Goal: Information Seeking & Learning: Find specific fact

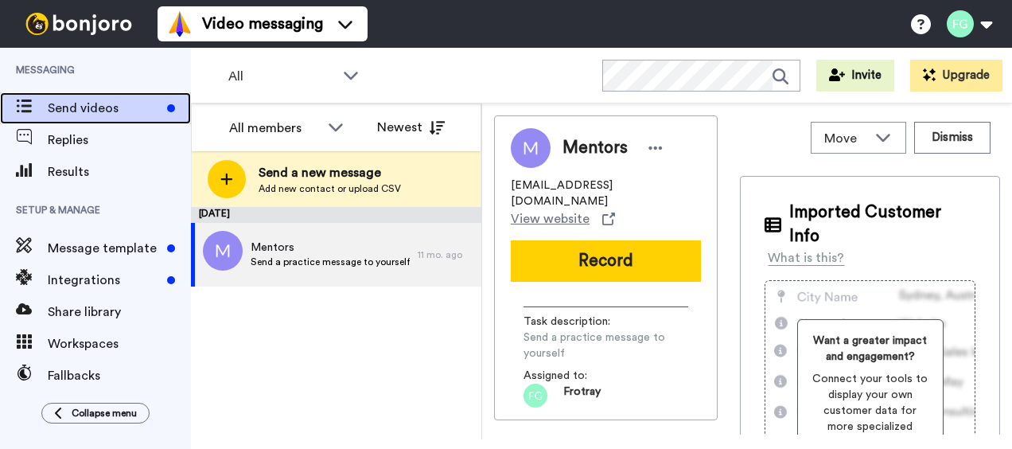
click at [90, 109] on span "Send videos" at bounding box center [104, 108] width 113 height 19
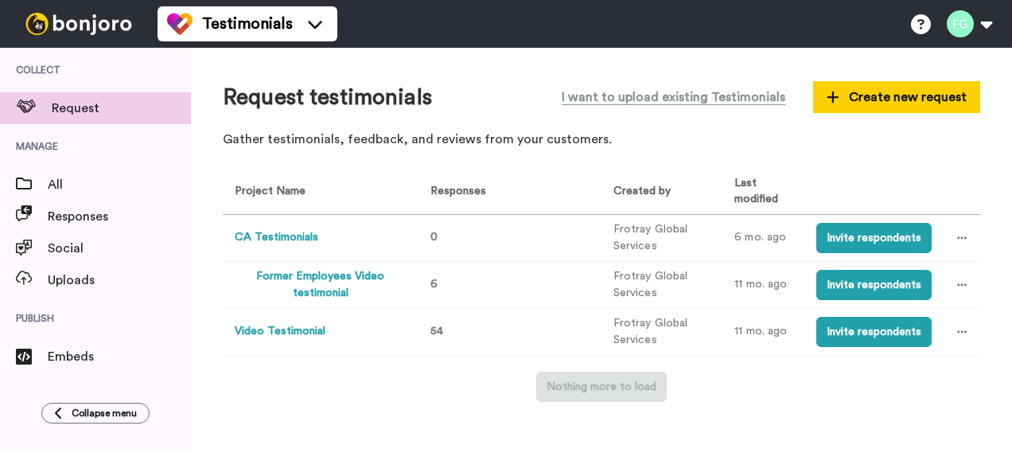
click at [313, 334] on button "Video Testimonial" at bounding box center [280, 331] width 91 height 17
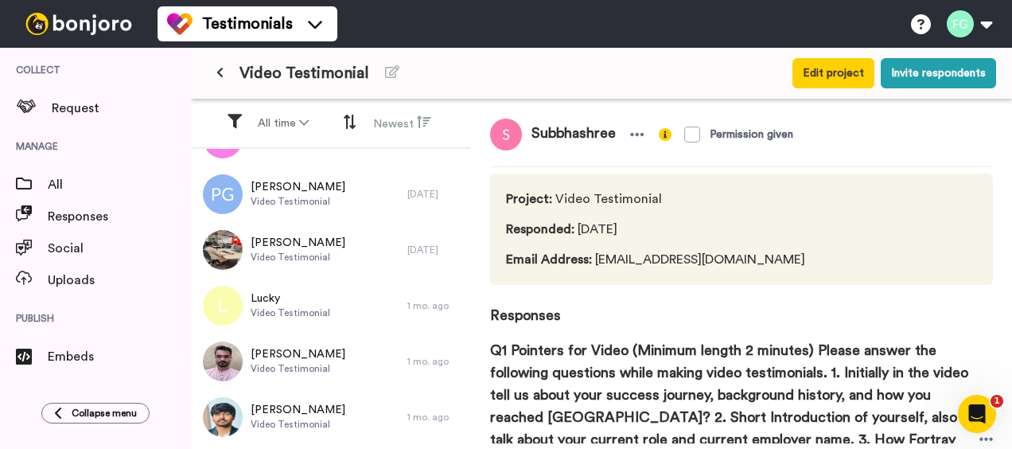
scroll to position [398, 0]
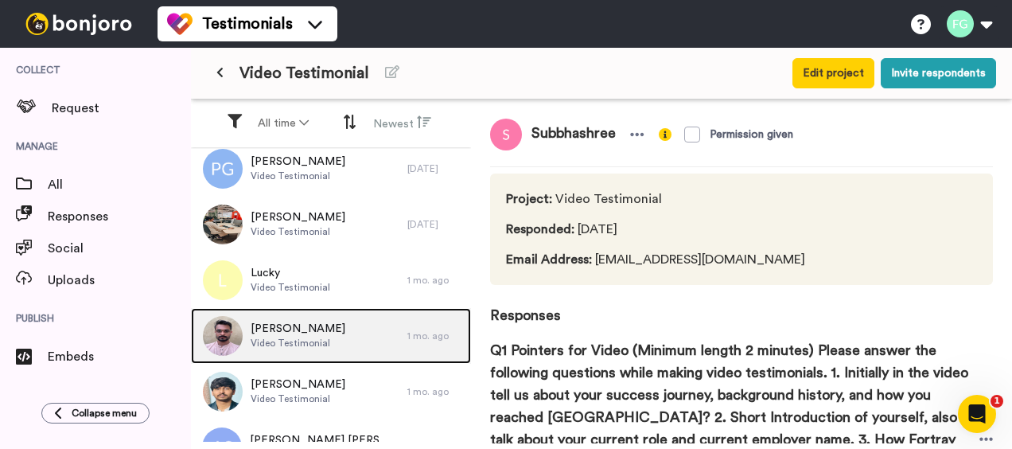
click at [369, 318] on div "[PERSON_NAME] Video Testimonial" at bounding box center [299, 336] width 216 height 56
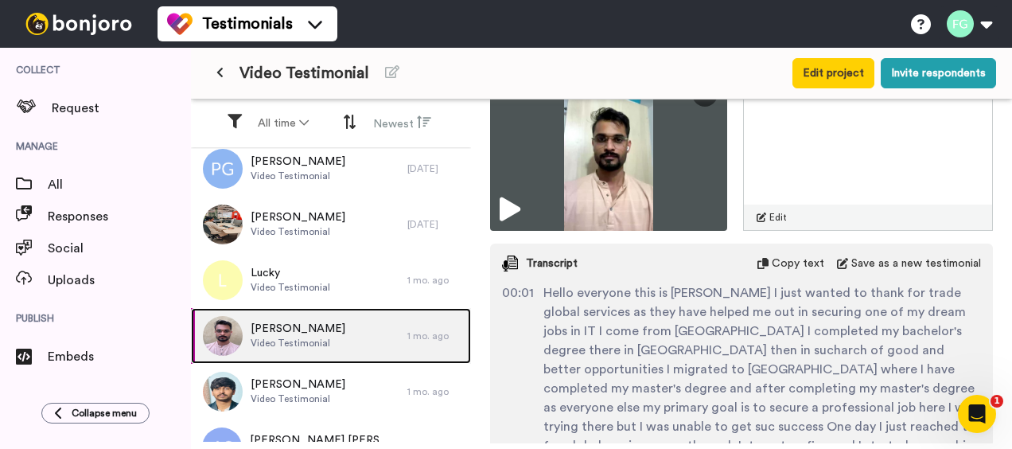
scroll to position [557, 0]
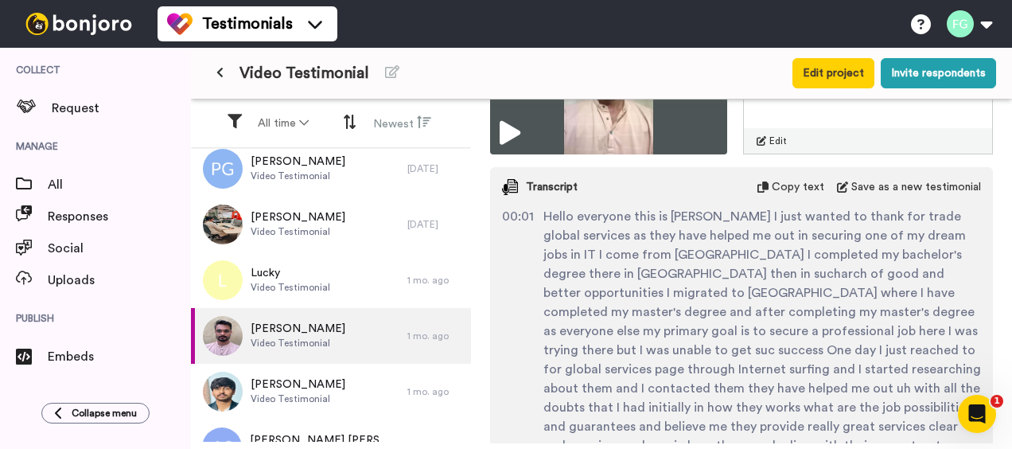
click at [547, 212] on span "Hello everyone this is [PERSON_NAME] I just wanted to thank for trade global se…" at bounding box center [762, 350] width 438 height 286
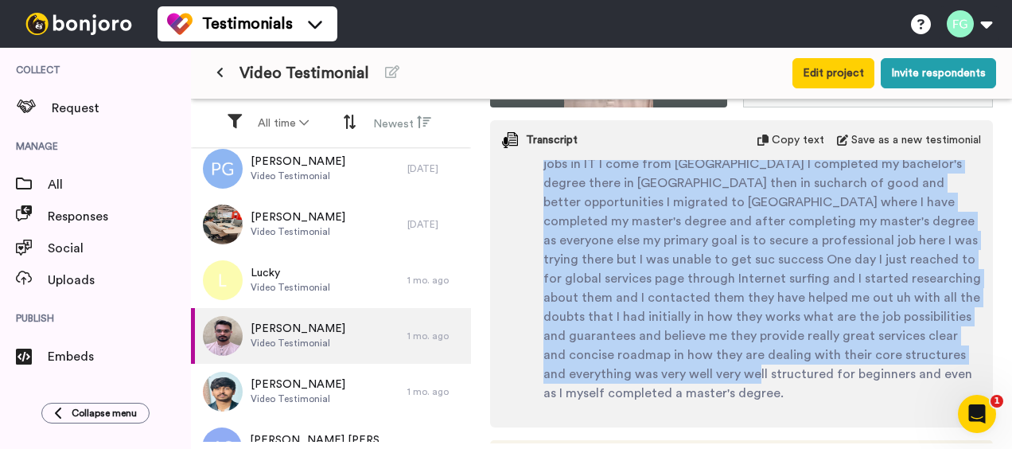
scroll to position [684, 0]
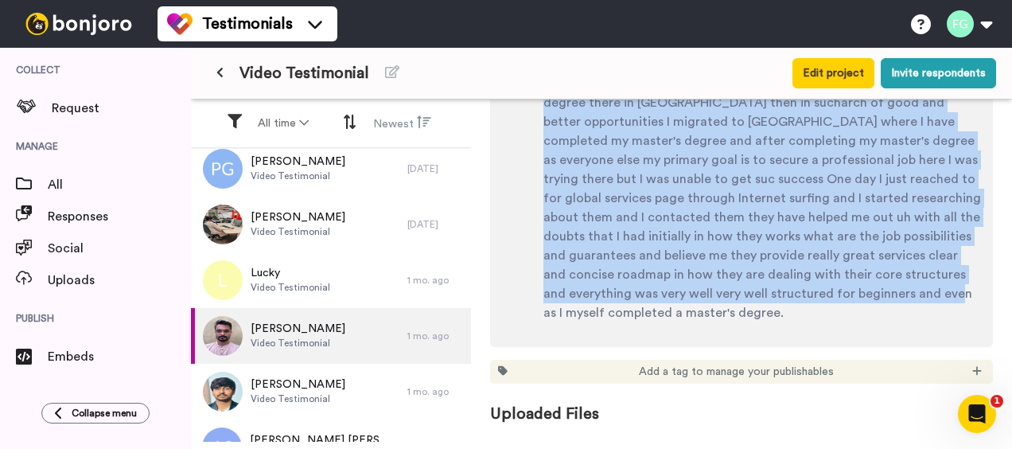
drag, startPoint x: 543, startPoint y: 208, endPoint x: 875, endPoint y: 304, distance: 345.2
click at [875, 304] on span "Hello everyone this is [PERSON_NAME] I just wanted to thank for trade global se…" at bounding box center [762, 179] width 438 height 286
copy span "Hello everyone this is [PERSON_NAME] I just wanted to thank for trade global se…"
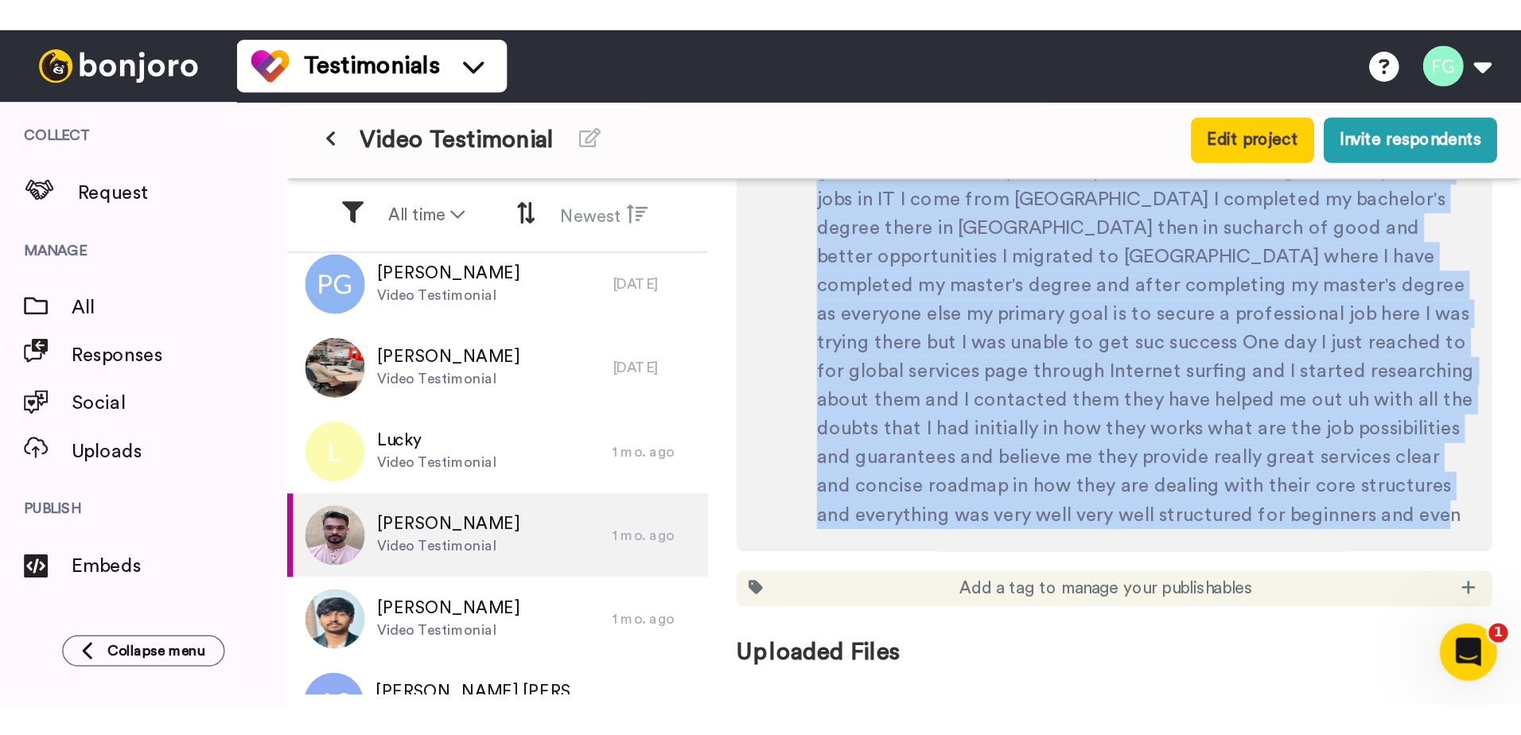
scroll to position [0, 0]
